Goal: Task Accomplishment & Management: Manage account settings

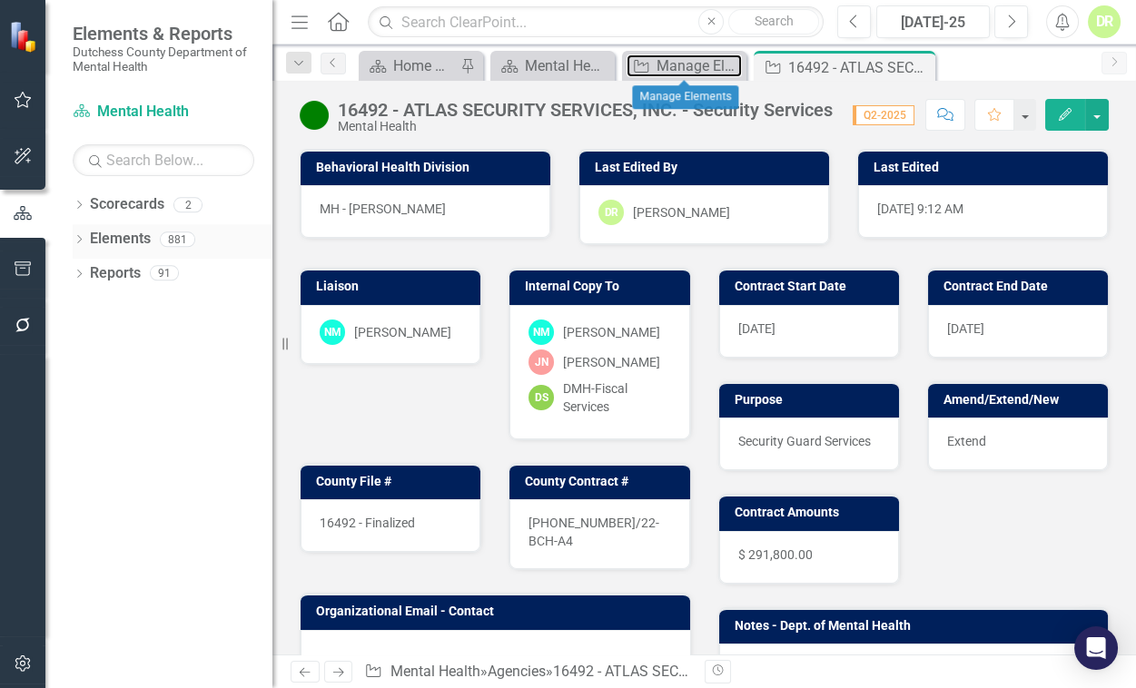
drag, startPoint x: 681, startPoint y: 67, endPoint x: 228, endPoint y: 244, distance: 486.3
click at [681, 67] on div "Manage Elements" at bounding box center [698, 65] width 85 height 23
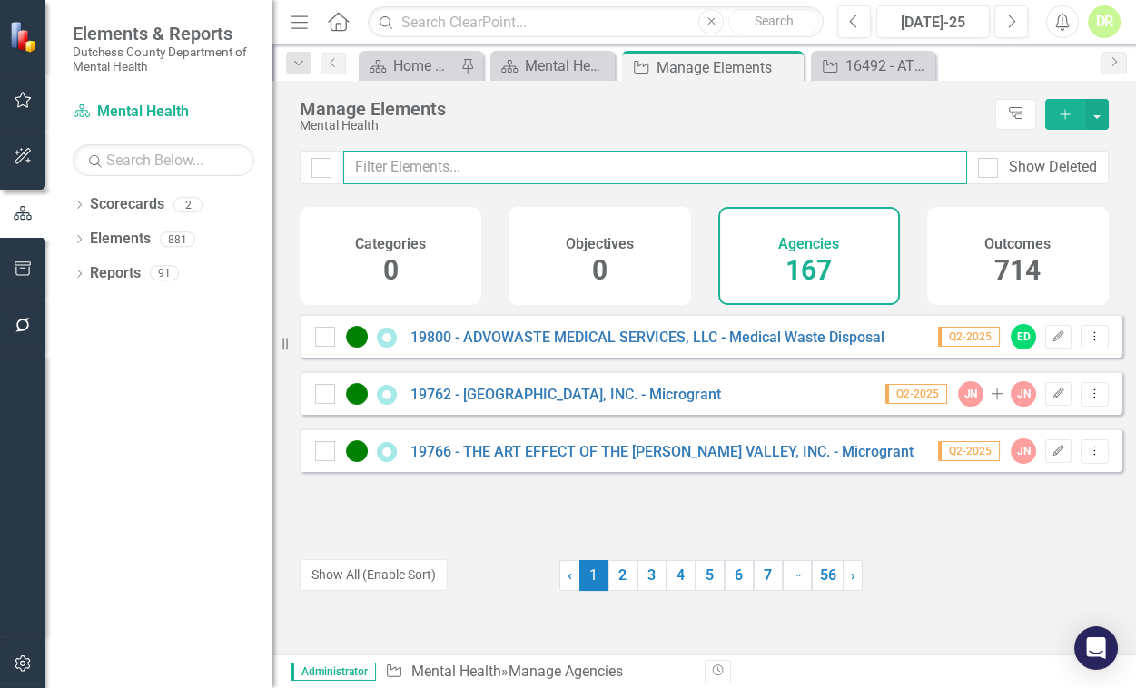
click at [387, 169] on input "text" at bounding box center [655, 168] width 624 height 34
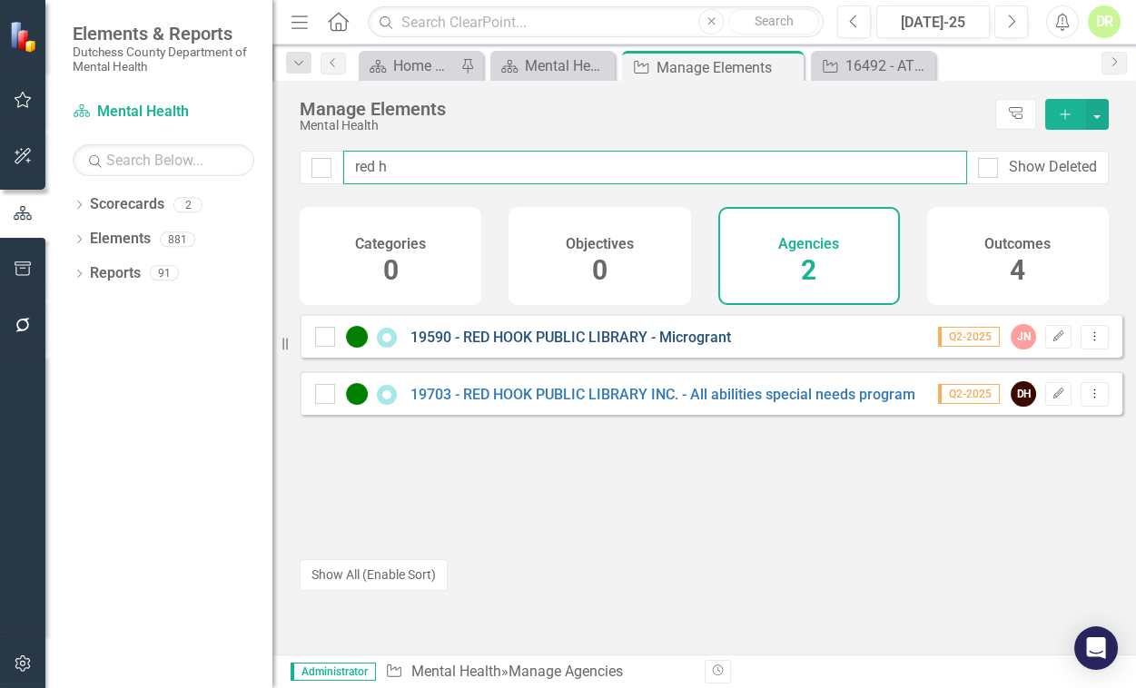
type input "red h"
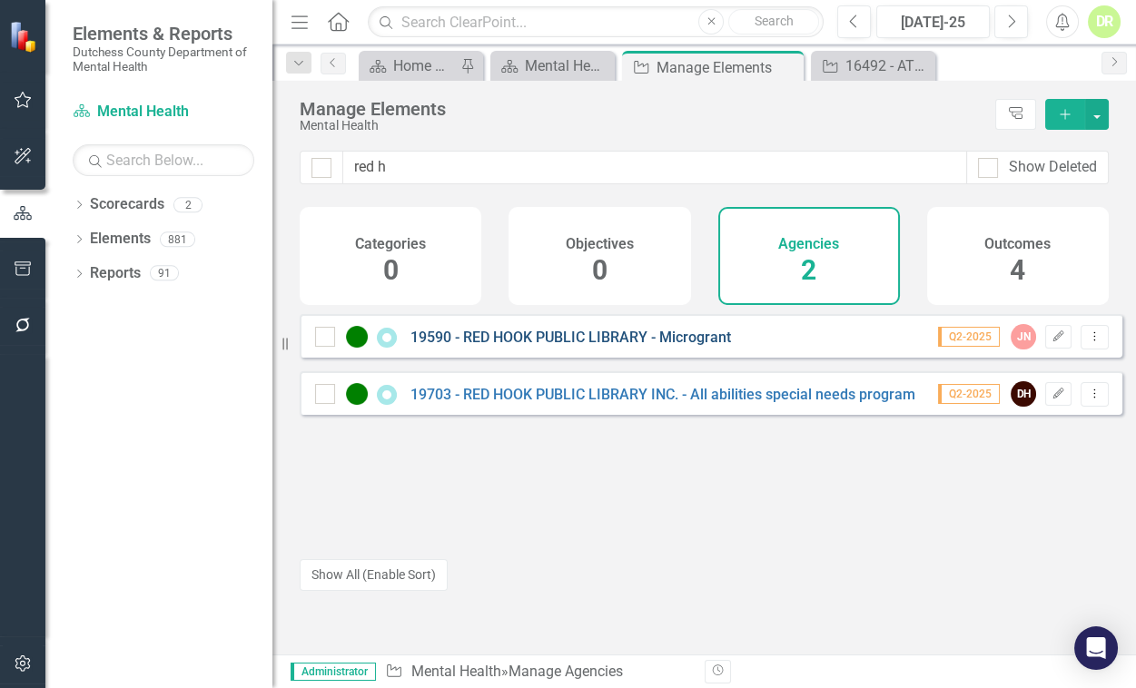
click at [468, 346] on link "19590 - RED HOOK PUBLIC LIBRARY - Microgrant" at bounding box center [570, 337] width 320 height 17
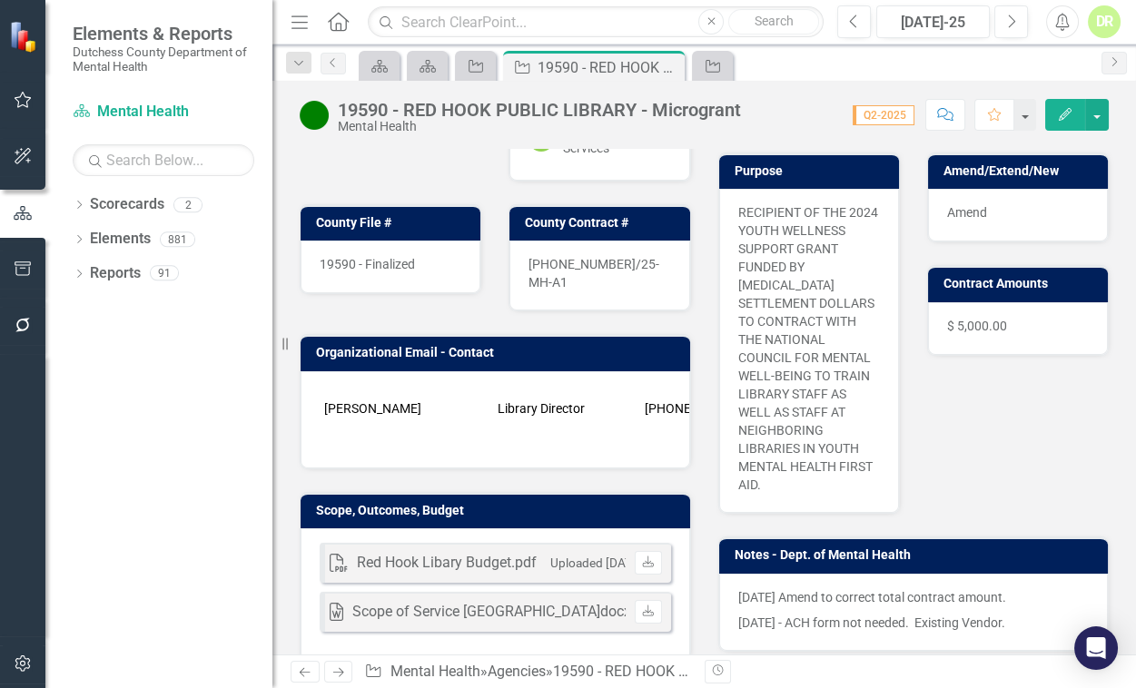
scroll to position [247, 0]
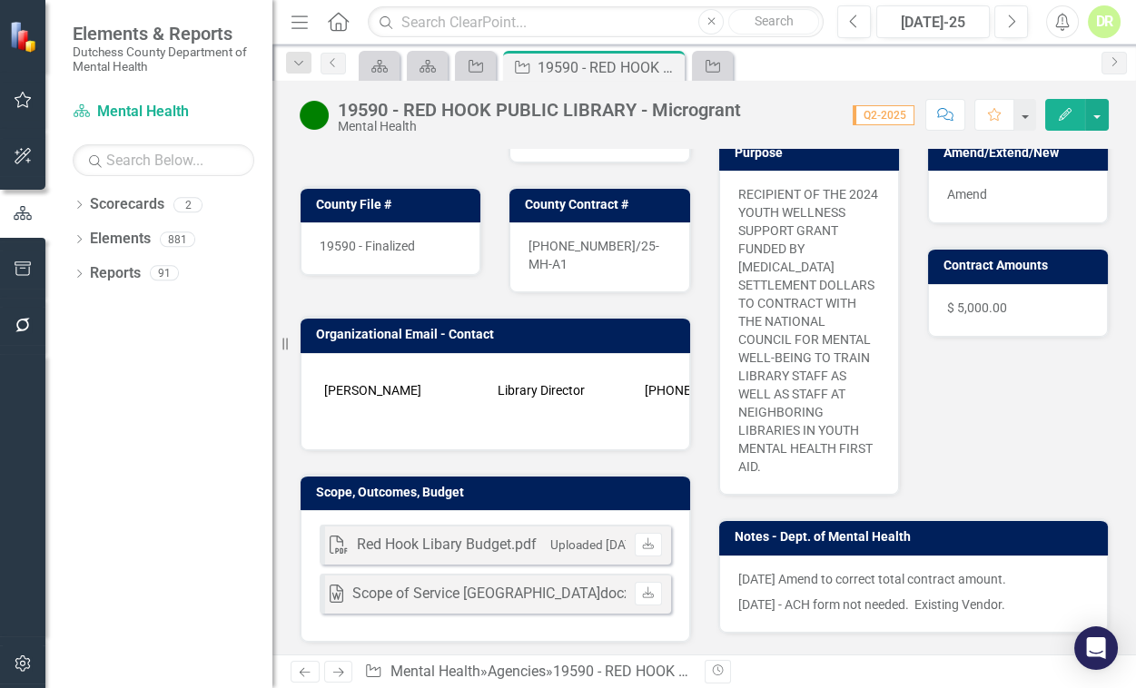
click at [744, 570] on p "[DATE] Amend to correct total contract amount." at bounding box center [913, 581] width 351 height 22
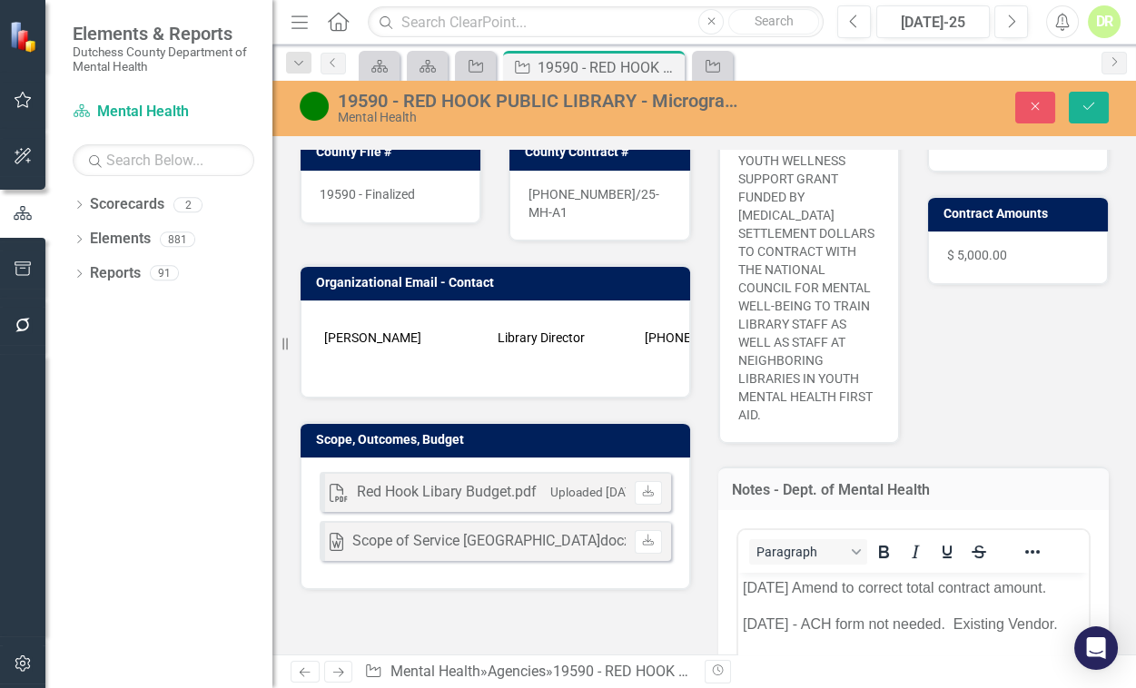
scroll to position [330, 0]
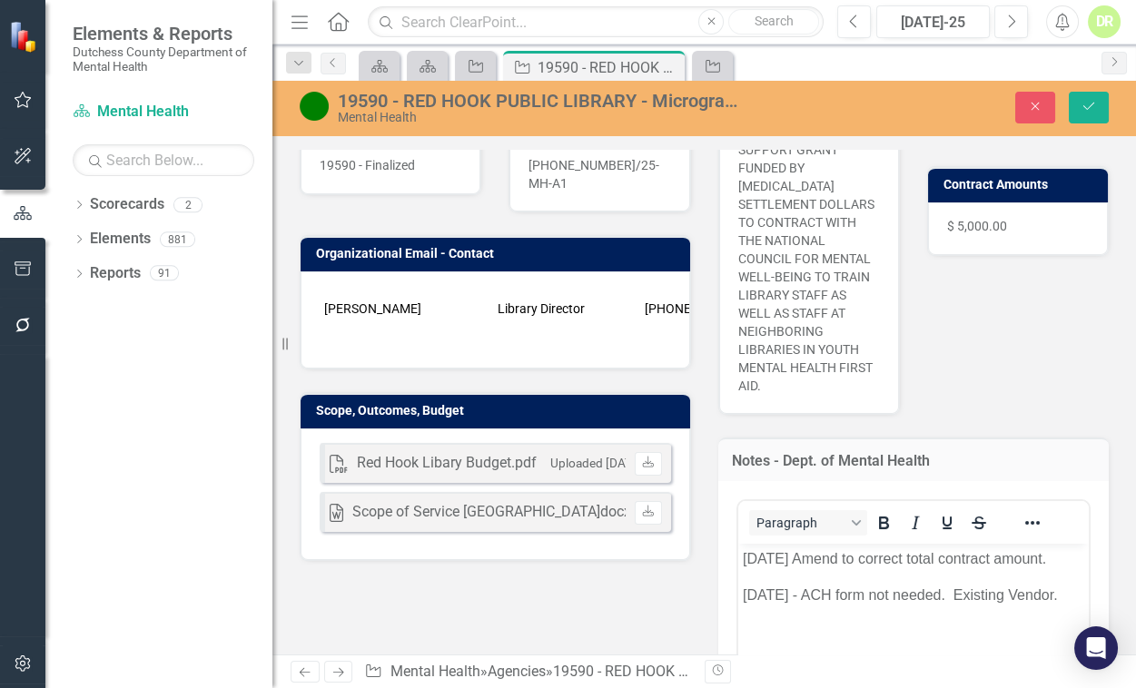
click at [745, 560] on p "[DATE] Amend to correct total contract amount." at bounding box center [913, 559] width 342 height 22
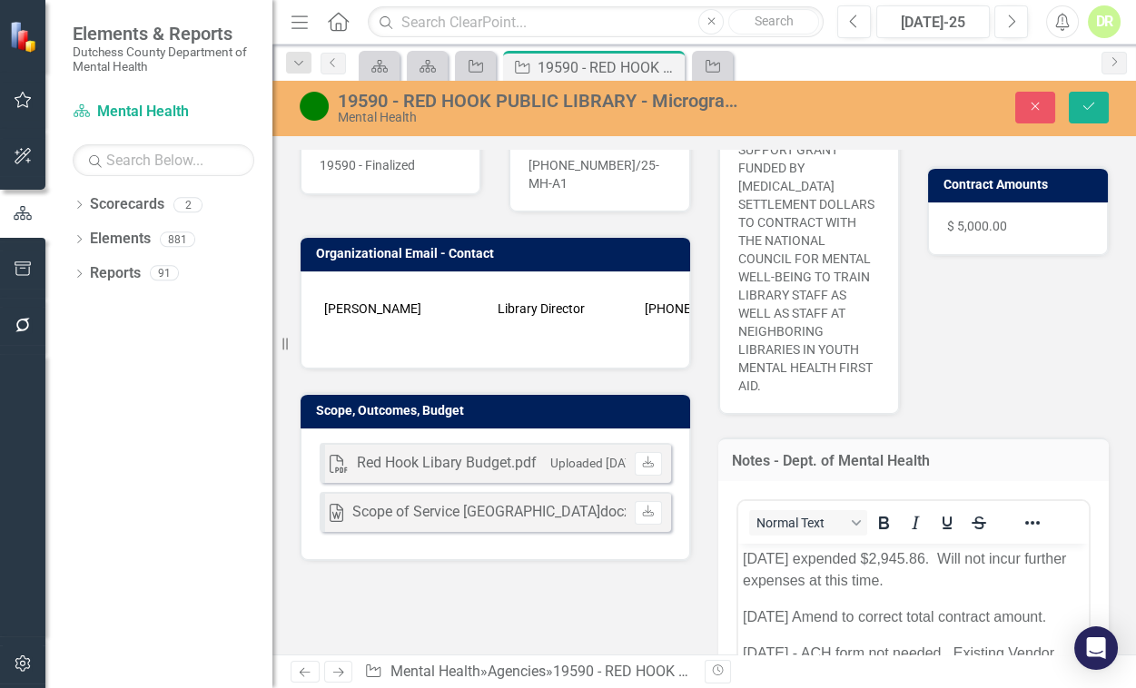
click at [320, 102] on img at bounding box center [314, 106] width 29 height 29
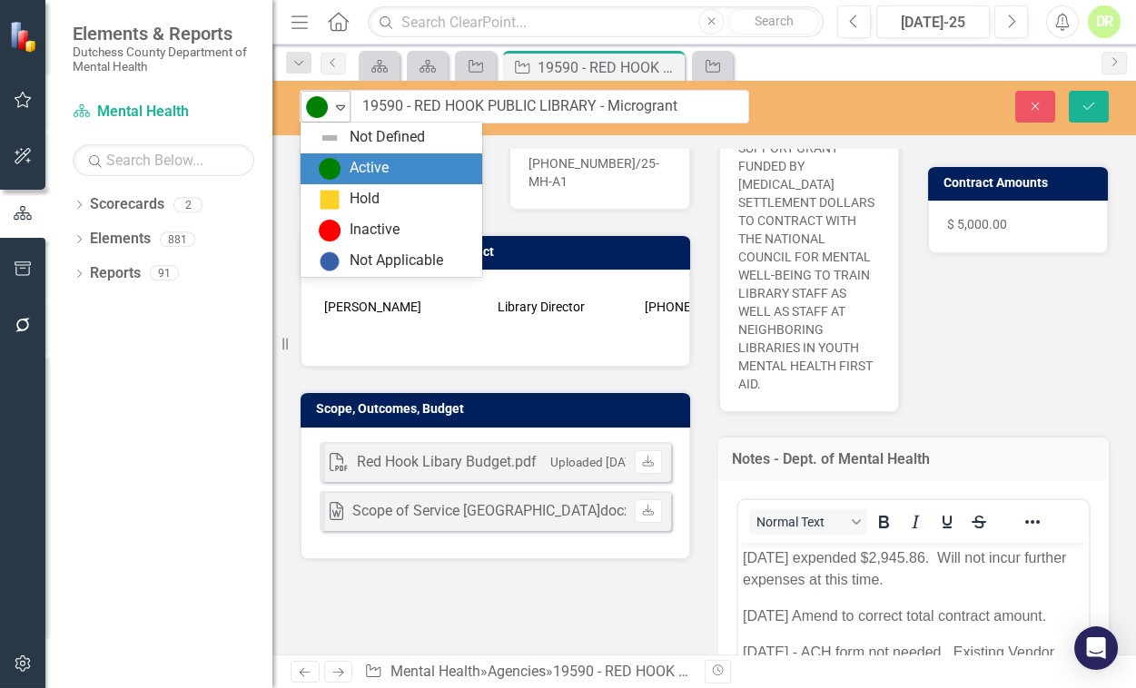
click at [343, 108] on icon "Expand" at bounding box center [340, 107] width 18 height 15
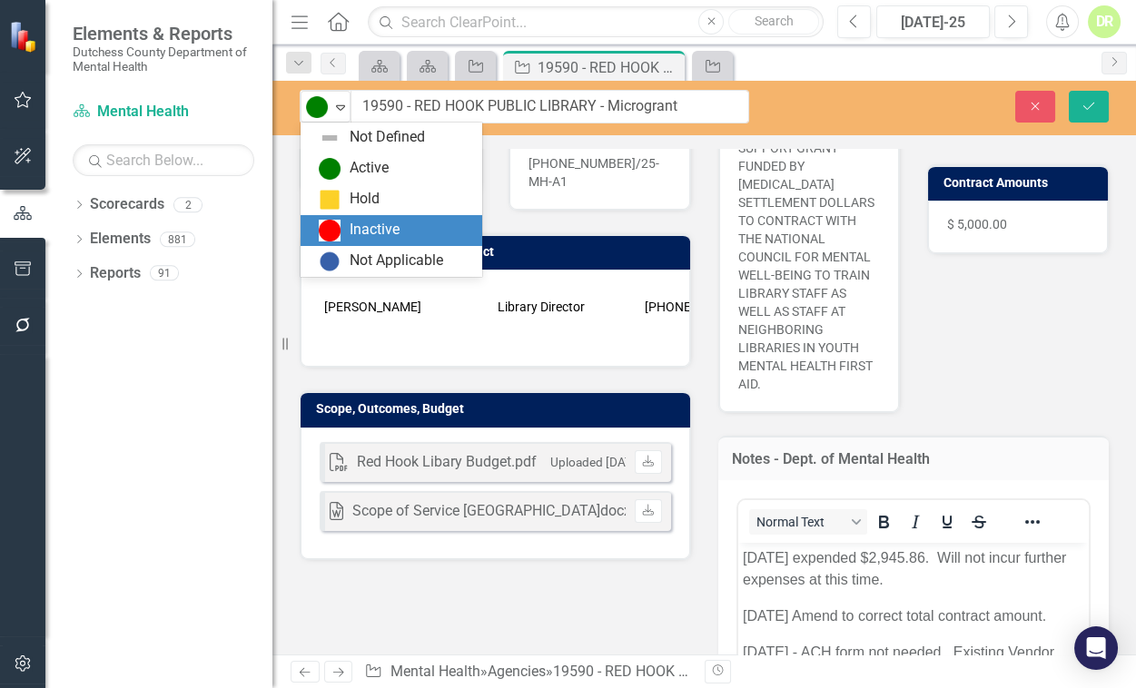
drag, startPoint x: 364, startPoint y: 226, endPoint x: 614, endPoint y: 164, distance: 257.2
click at [365, 226] on div "Inactive" at bounding box center [374, 230] width 50 height 21
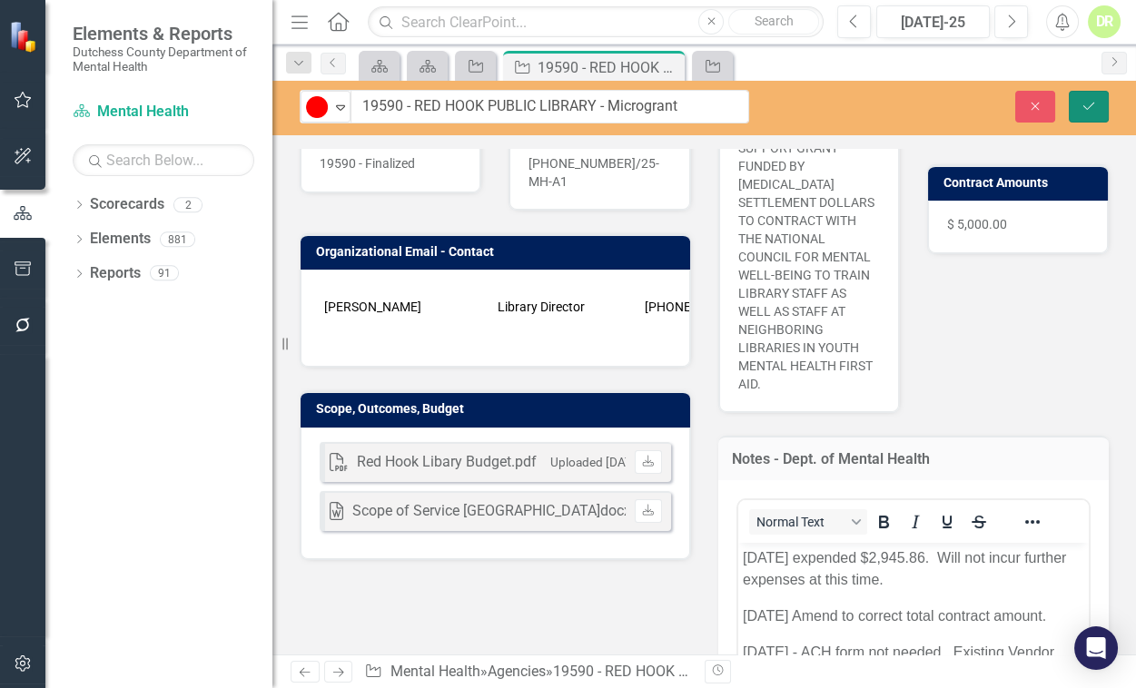
click at [989, 110] on icon "Save" at bounding box center [1088, 106] width 16 height 13
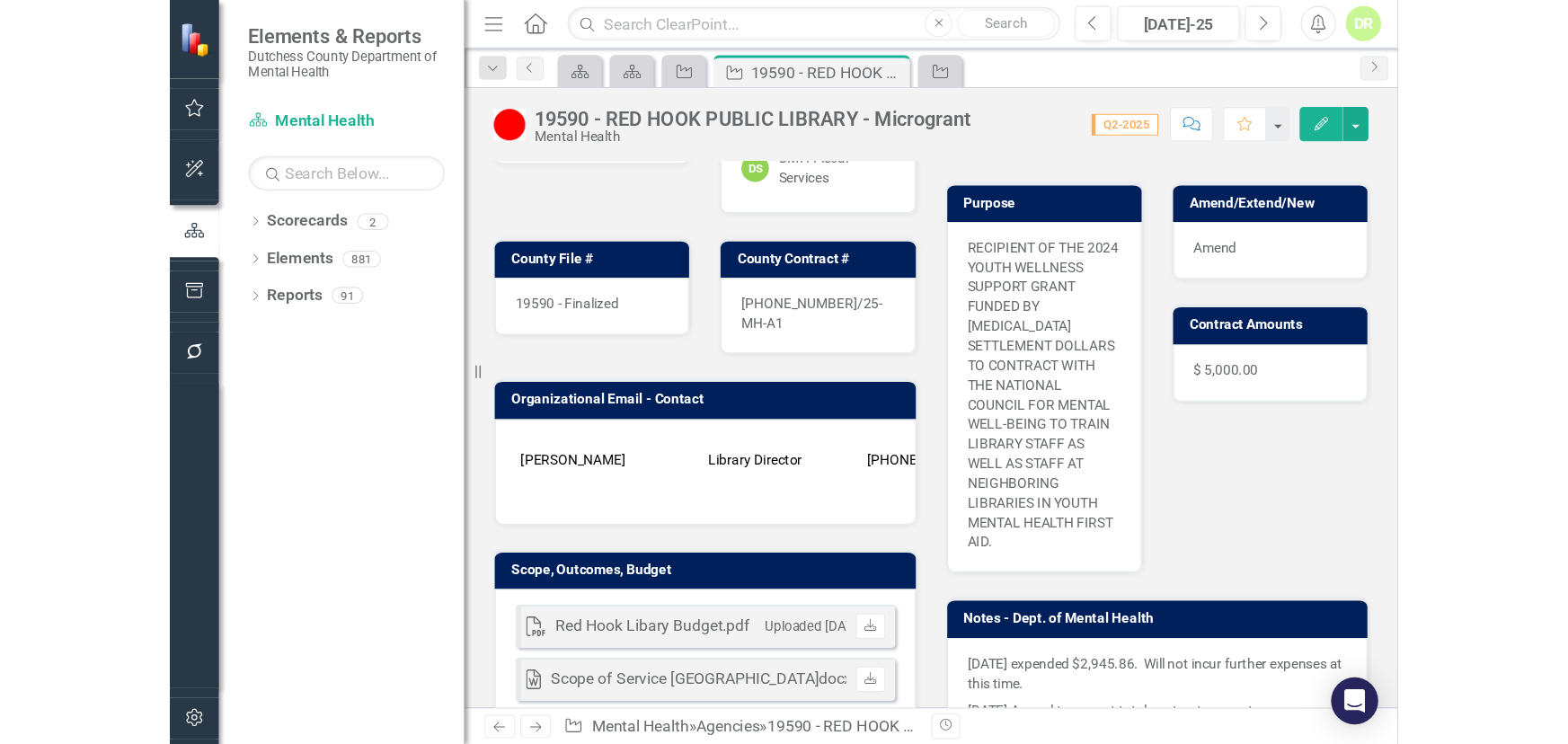
scroll to position [0, 0]
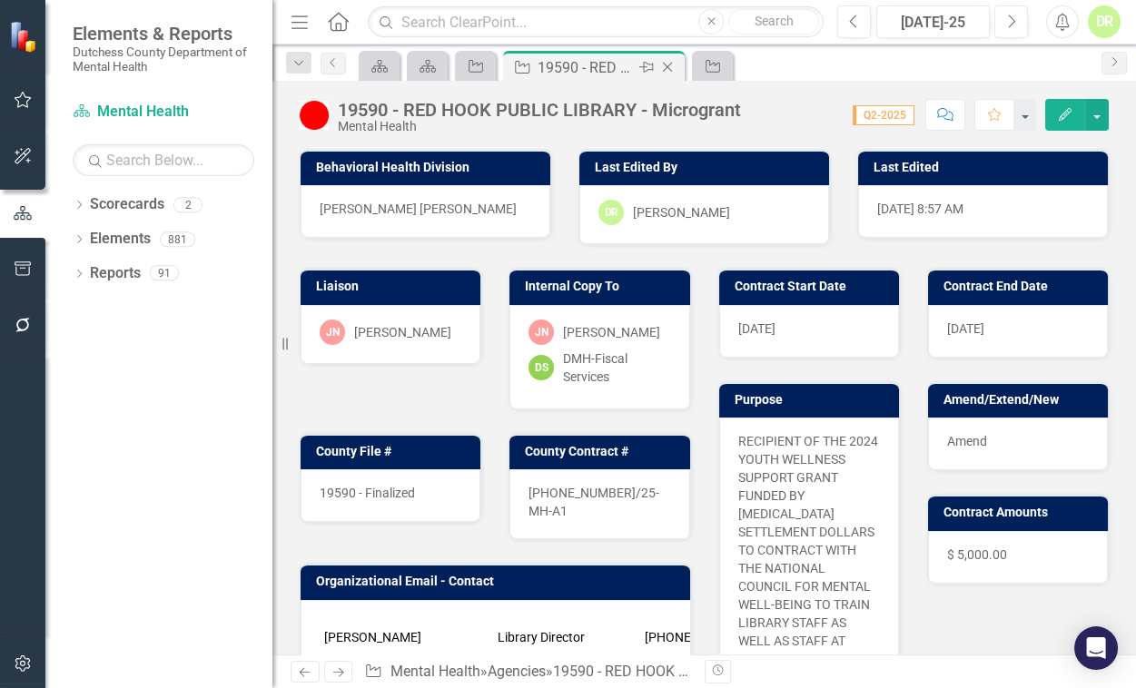
click at [670, 60] on icon "Close" at bounding box center [667, 67] width 18 height 15
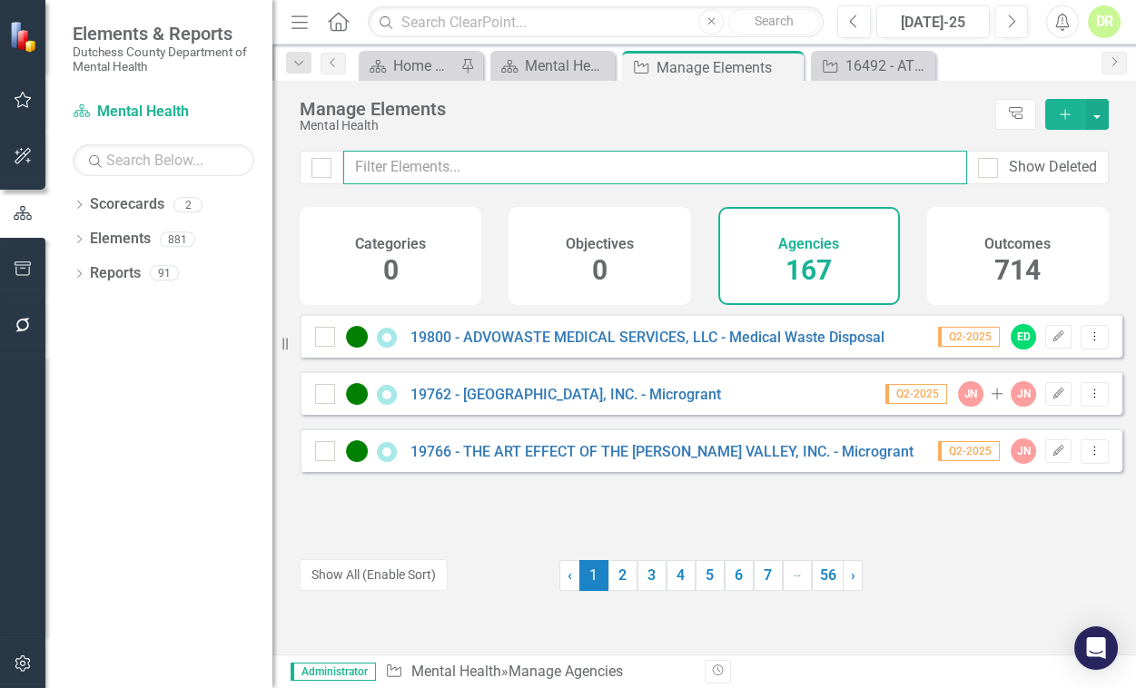
click at [344, 166] on input "text" at bounding box center [655, 168] width 624 height 34
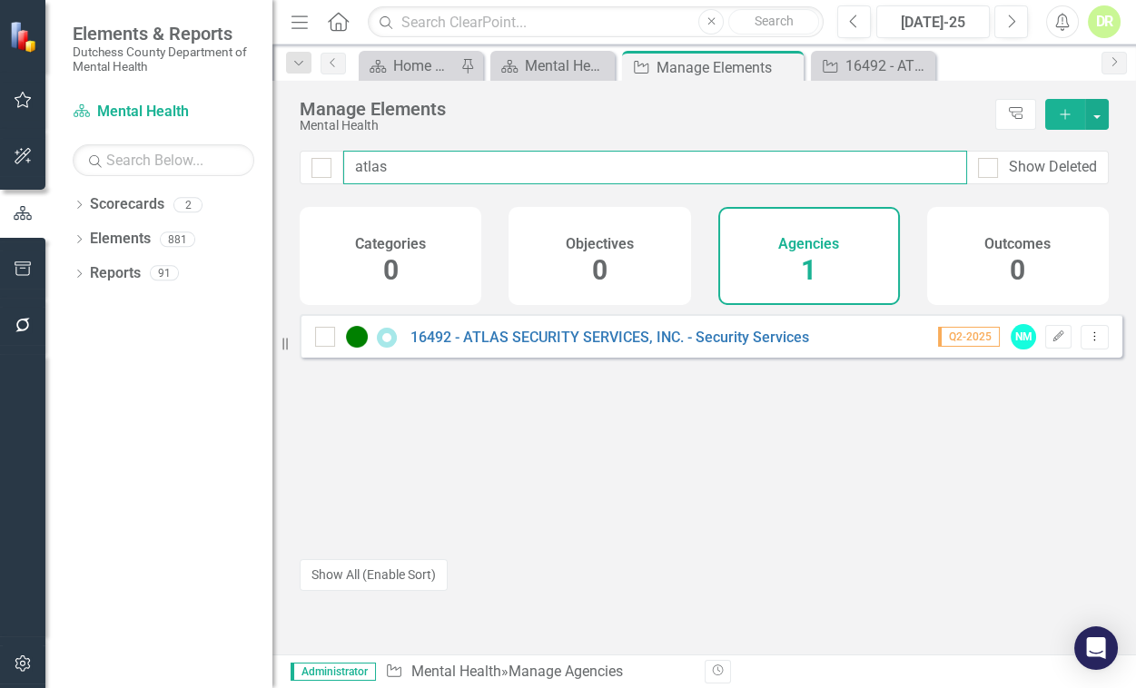
type input "atlas"
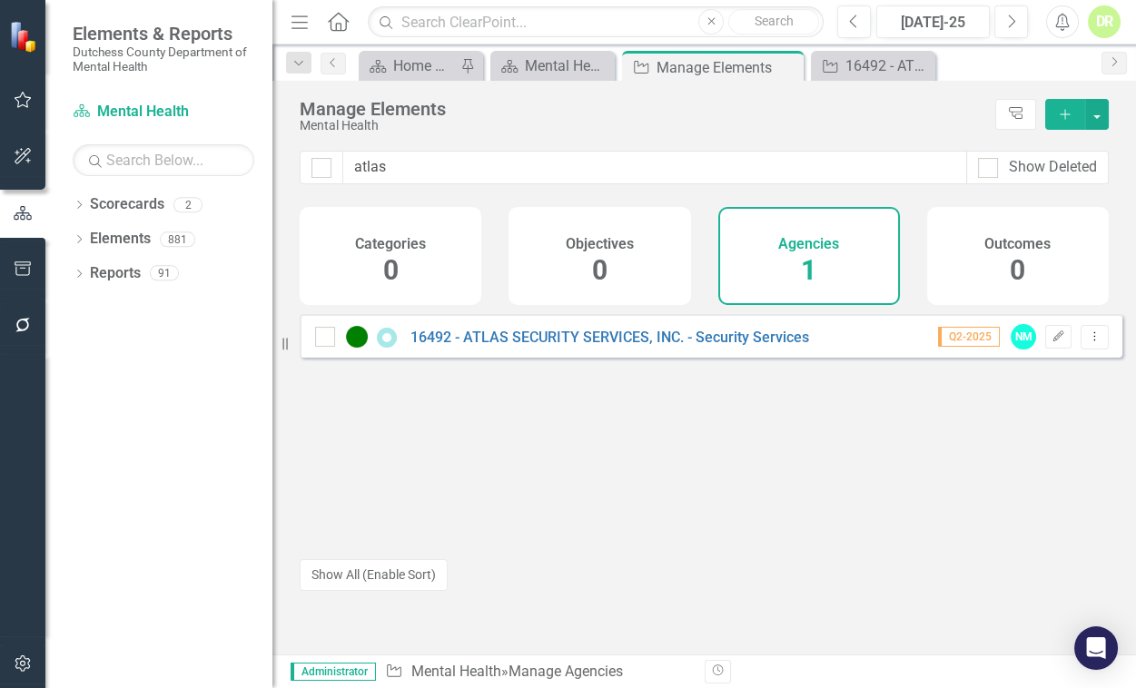
click at [483, 358] on div "16492 - ATLAS SECURITY SERVICES, INC. - Security Services Q2-2025 NM Edit Dropd…" at bounding box center [711, 336] width 822 height 44
click at [489, 346] on link "16492 - ATLAS SECURITY SERVICES, INC. - Security Services" at bounding box center [609, 337] width 399 height 17
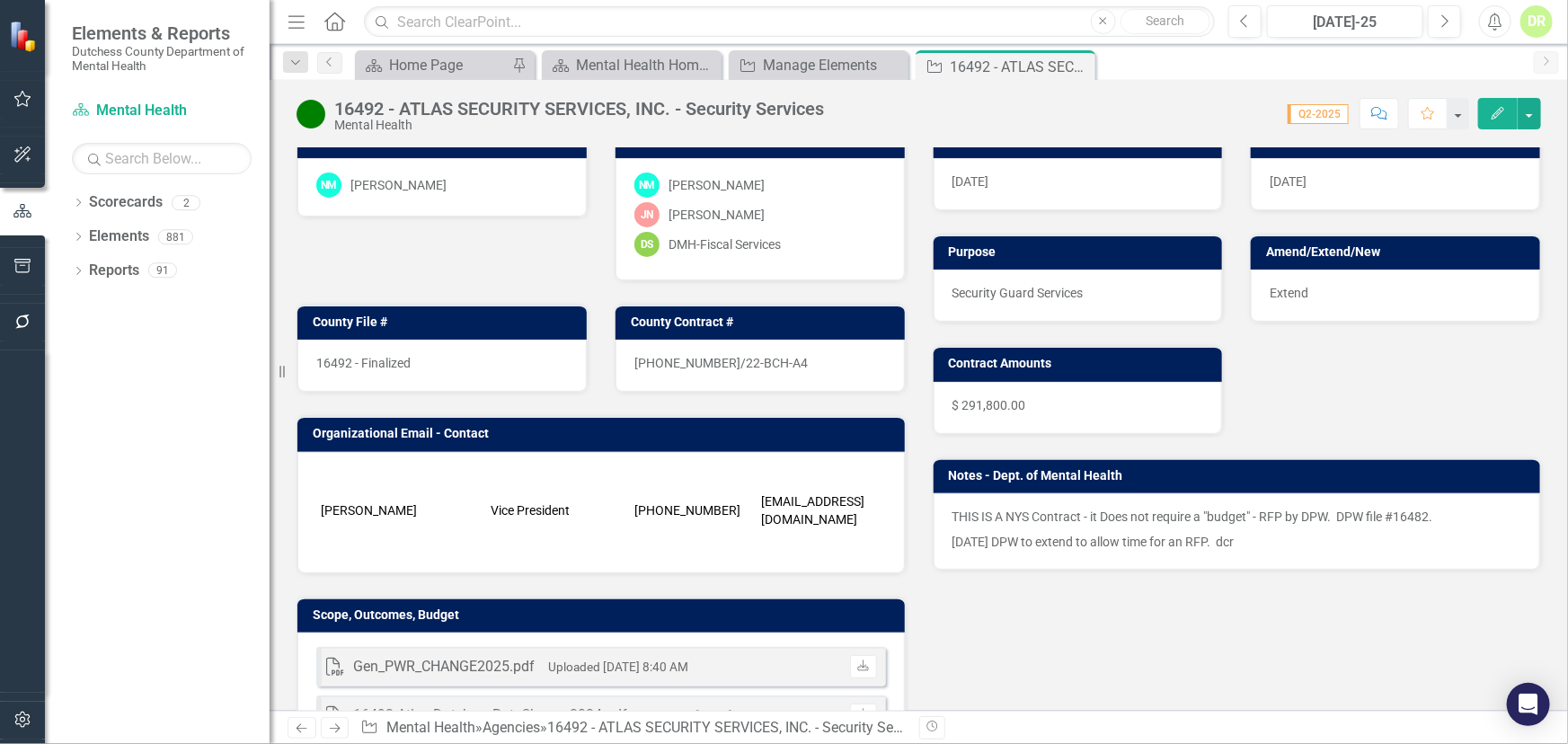
scroll to position [162, 0]
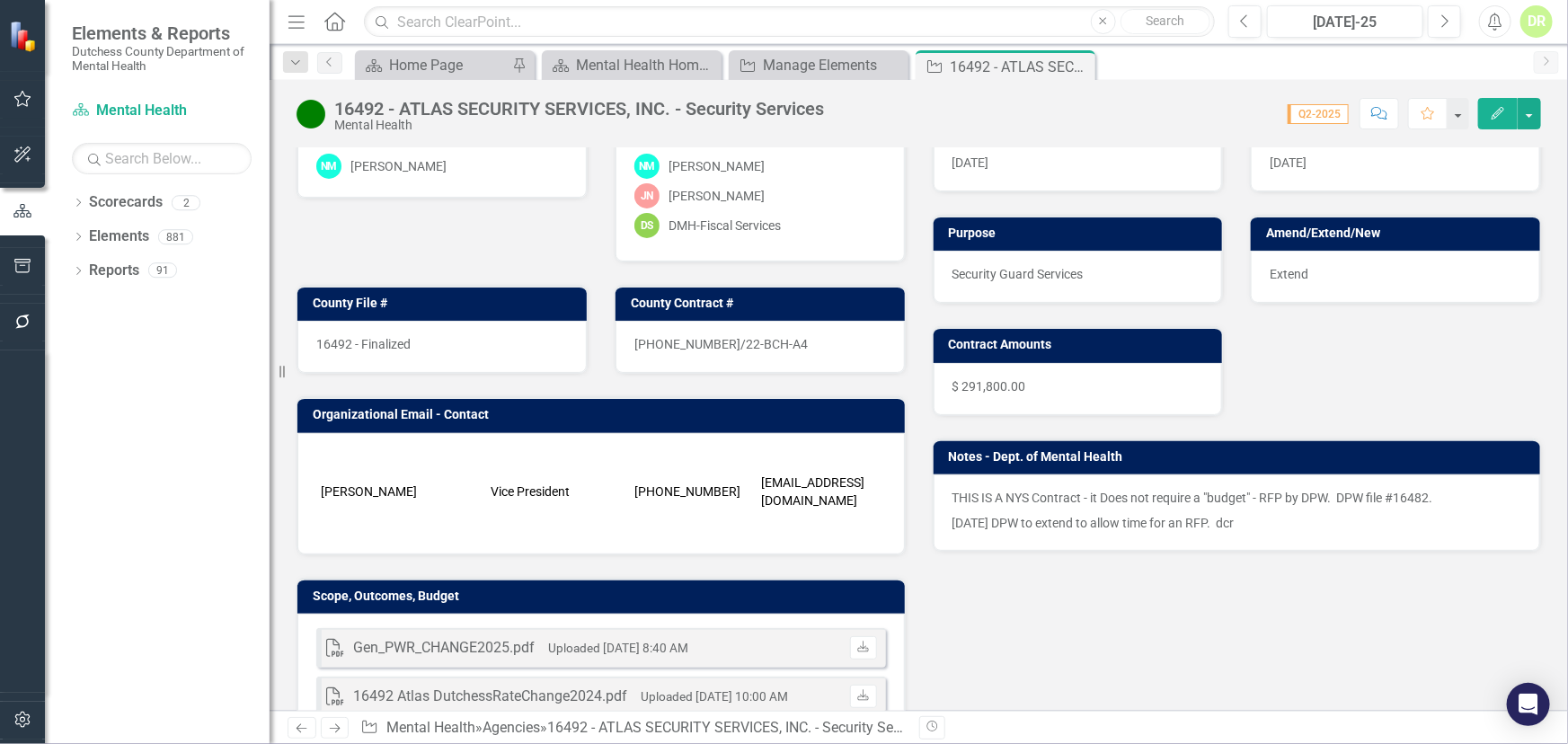
click at [979, 533] on div "THIS IS A NYS Contract - it Does not require a "budget" - RFP by DPW. DPW file …" at bounding box center [1237, 512] width 608 height 76
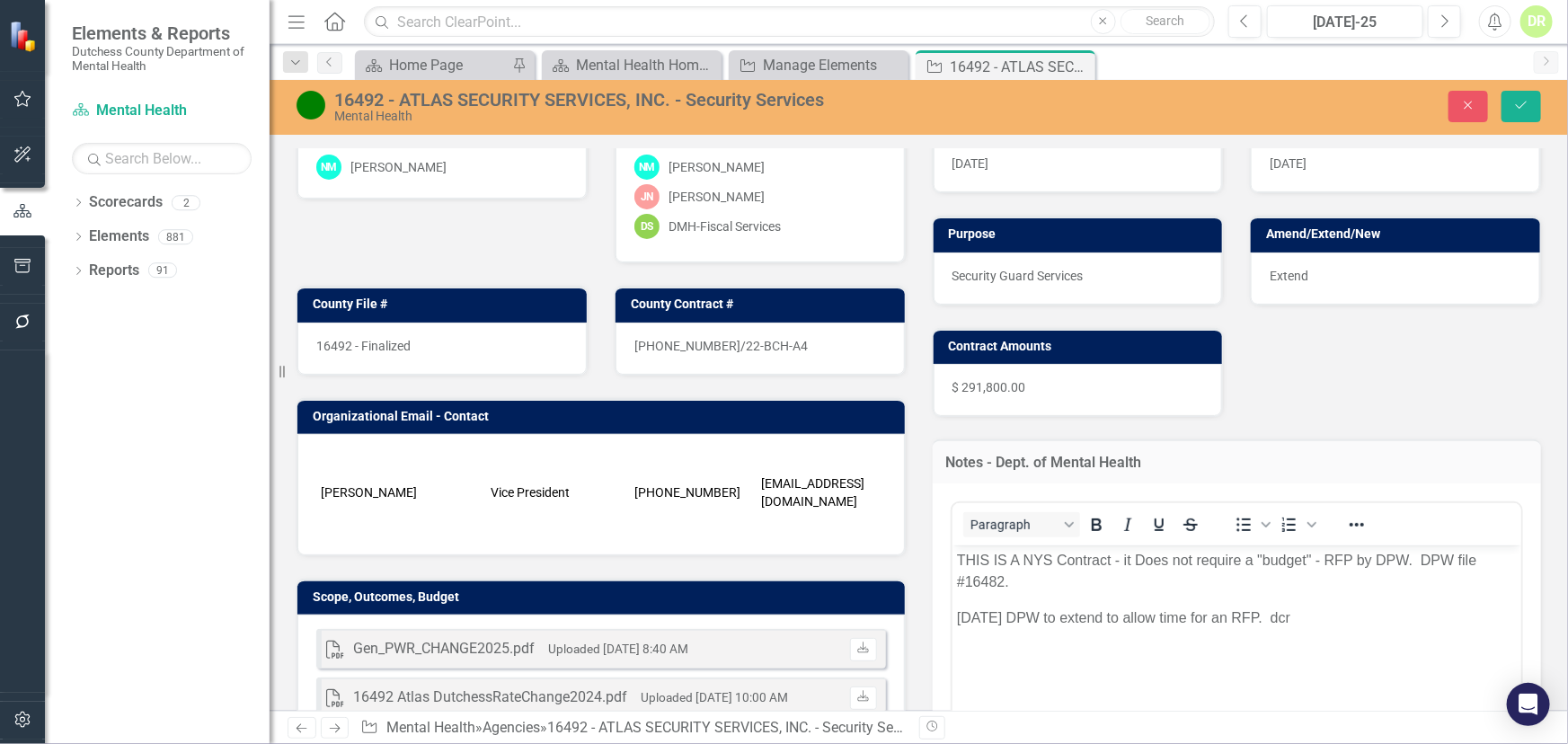
scroll to position [0, 0]
click at [979, 617] on p "[DATE] DPW to extend to allow time for an RFP. dcr" at bounding box center [1236, 617] width 560 height 22
click at [979, 651] on p "[DATE]" at bounding box center [1236, 653] width 560 height 22
click at [979, 102] on icon "Save" at bounding box center [1521, 105] width 16 height 13
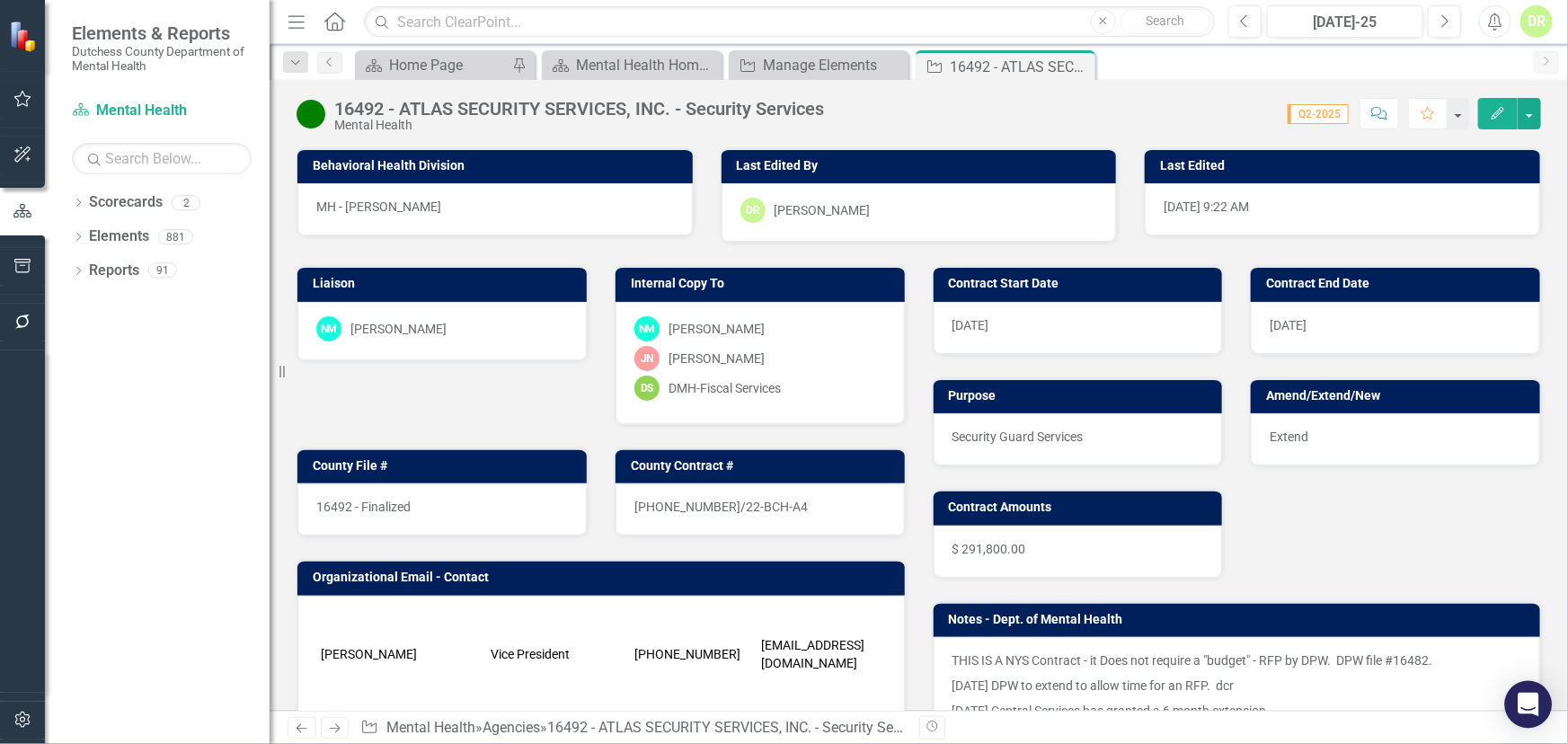
click at [979, 680] on icon "Open Intercom Messenger" at bounding box center [1527, 704] width 21 height 24
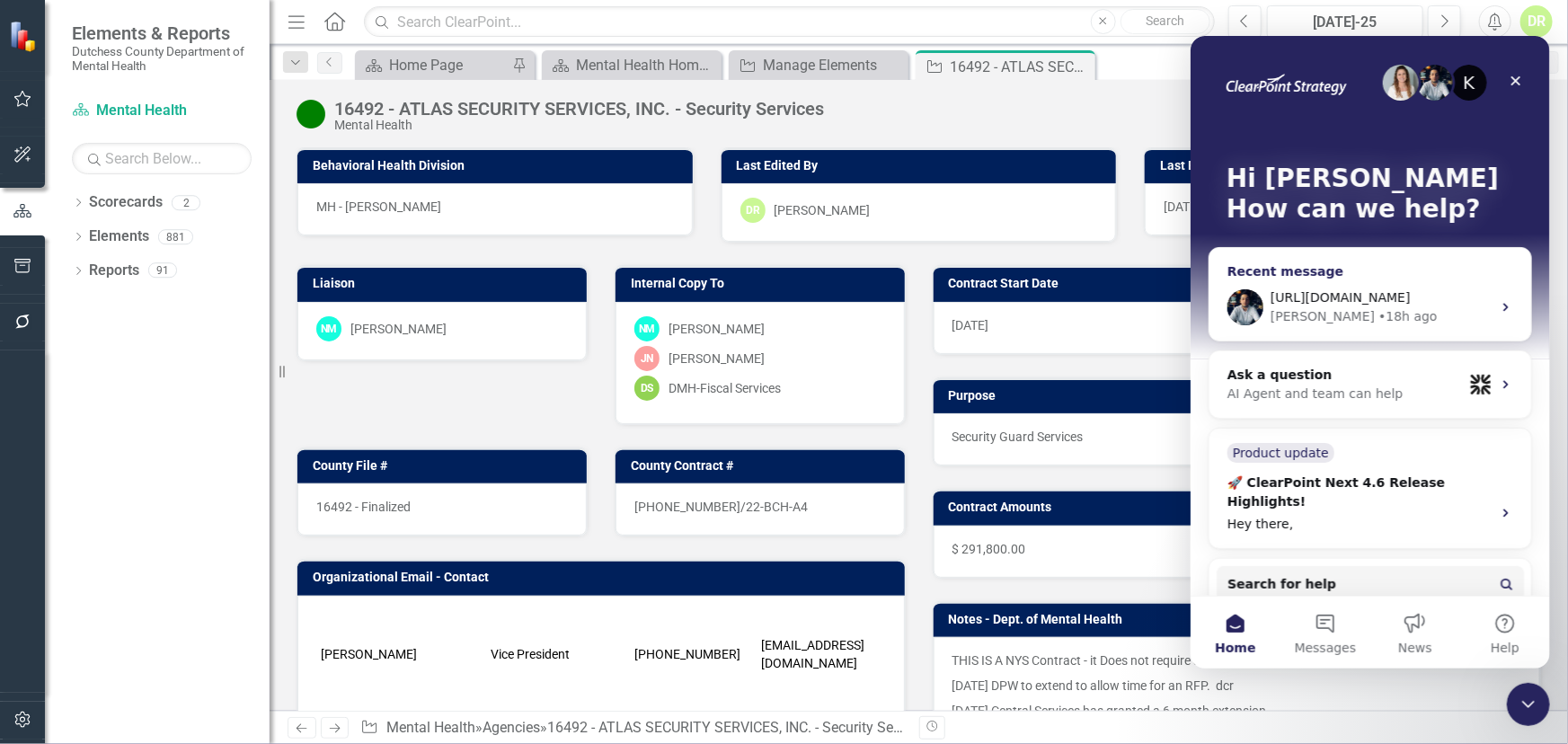
click at [979, 319] on img "Intercom messenger" at bounding box center [1244, 306] width 36 height 36
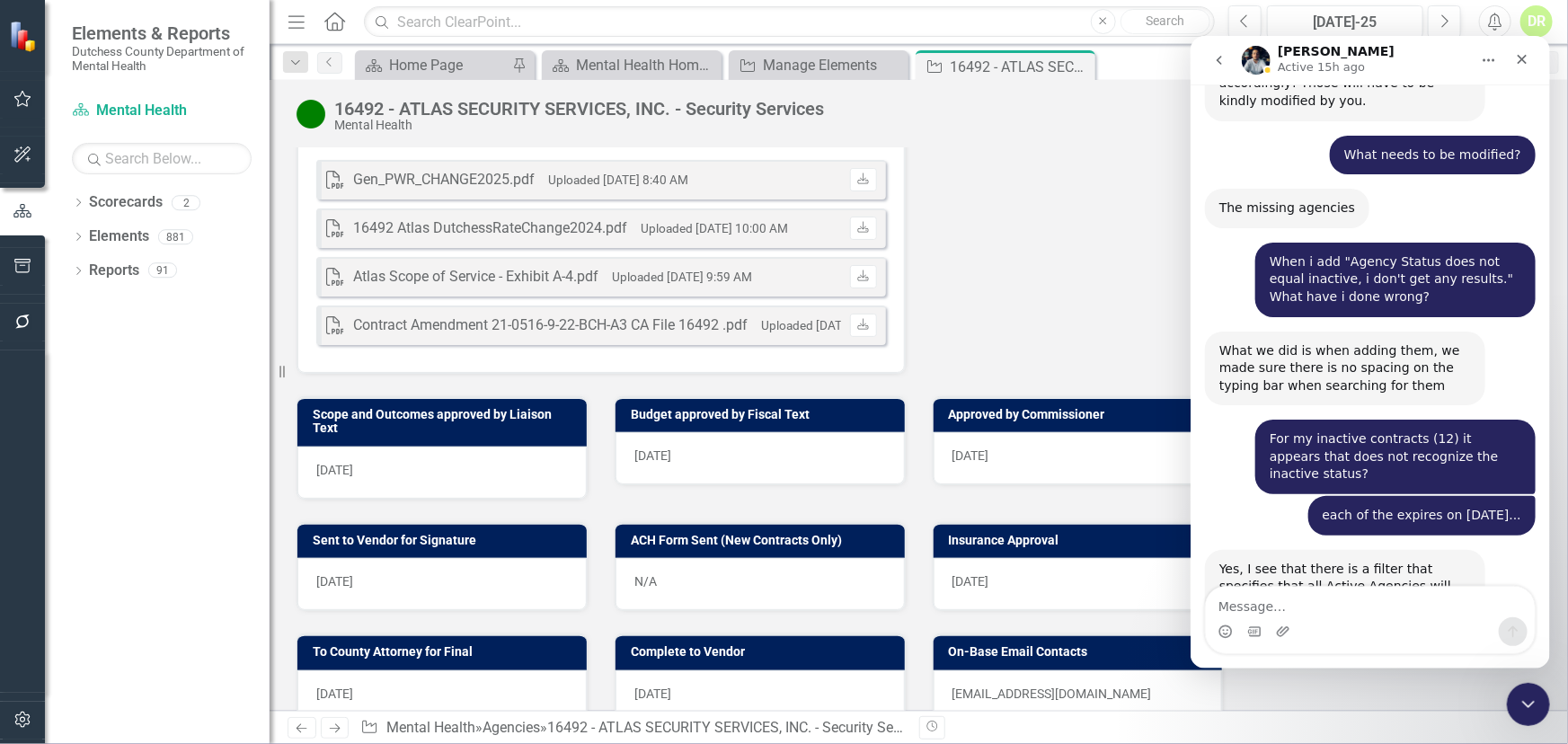
scroll to position [628, 0]
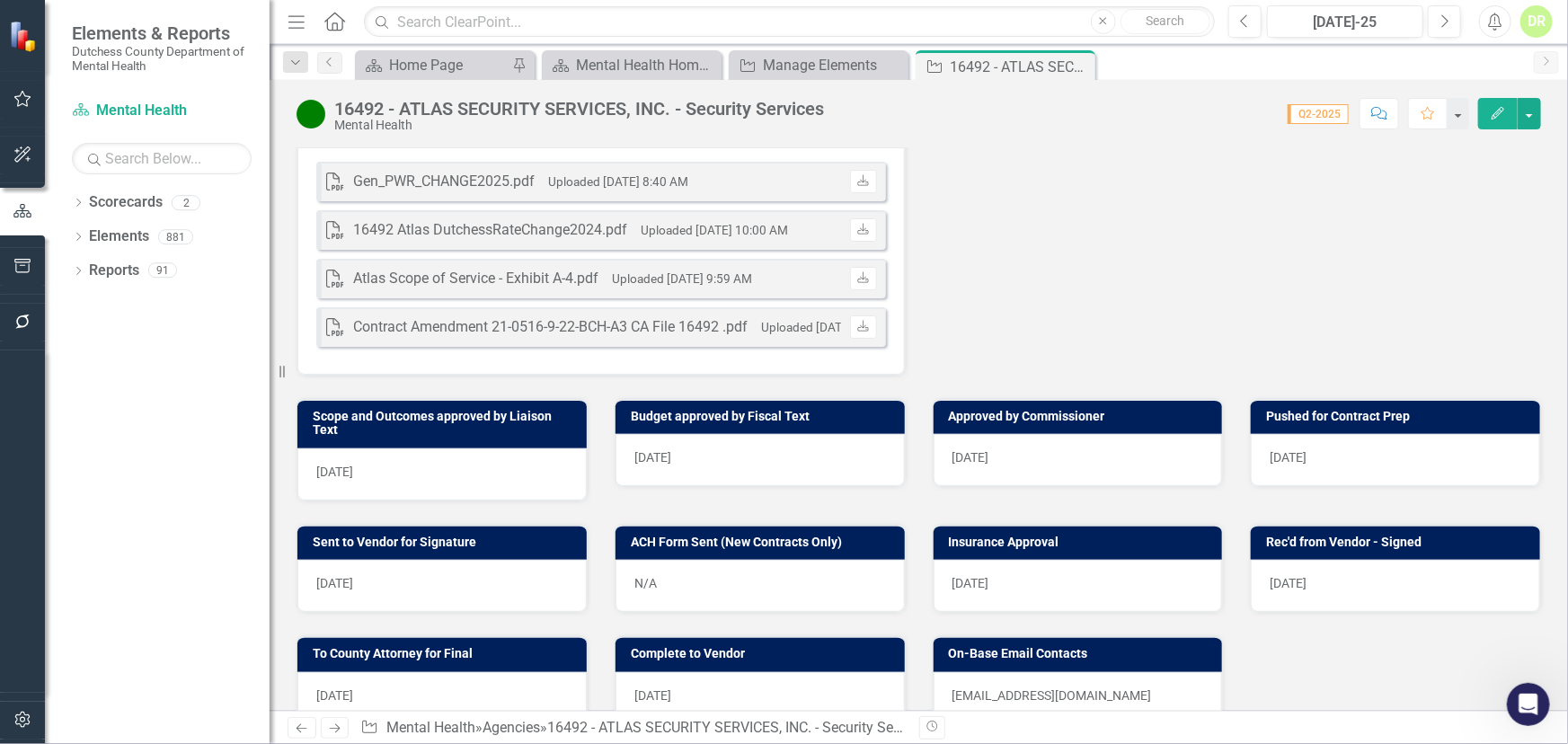
scroll to position [10808, 0]
